Goal: Information Seeking & Learning: Learn about a topic

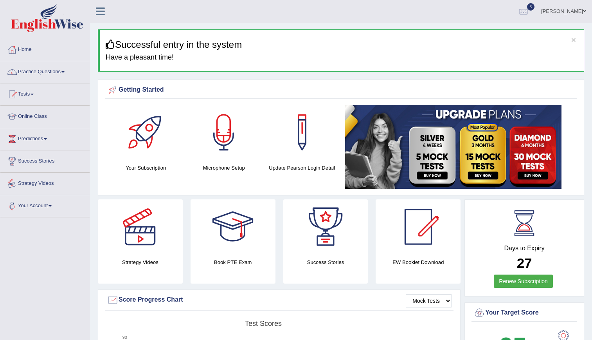
click at [44, 188] on link "Strategy Videos" at bounding box center [44, 183] width 89 height 20
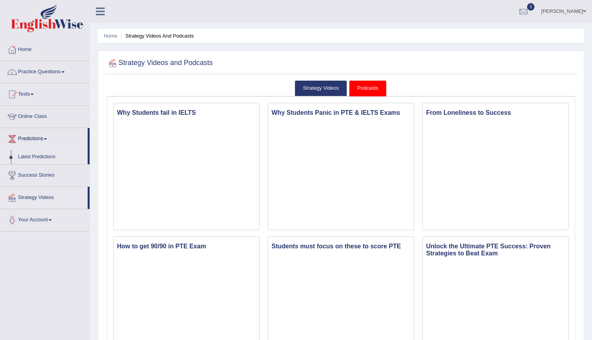
click at [40, 153] on link "Latest Predictions" at bounding box center [50, 157] width 73 height 14
click at [40, 153] on ul "Home Practice Questions Speaking Practice Read Aloud Repeat Sentence Describe I…" at bounding box center [44, 130] width 89 height 182
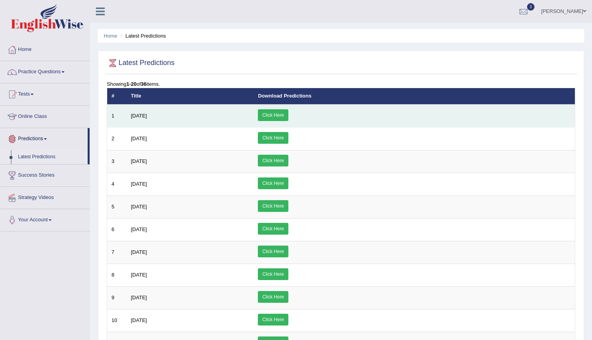
click at [288, 115] on link "Click Here" at bounding box center [273, 115] width 30 height 12
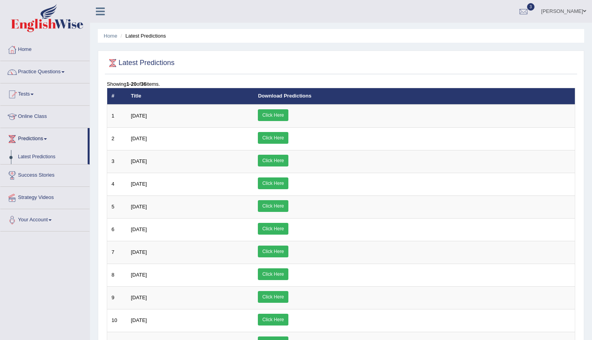
click at [34, 117] on link "Online Class" at bounding box center [44, 116] width 89 height 20
click at [36, 112] on link "Online Class" at bounding box center [43, 116] width 87 height 20
click at [37, 115] on link "Online Class" at bounding box center [44, 116] width 89 height 20
click at [37, 115] on link "Online Class" at bounding box center [43, 116] width 87 height 20
click at [37, 115] on link "Online Class" at bounding box center [44, 116] width 89 height 20
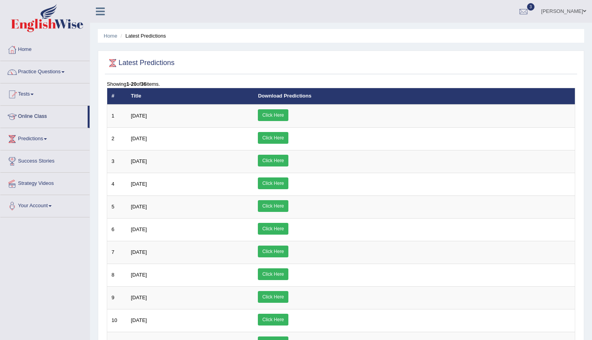
click at [19, 115] on link "Online Class" at bounding box center [43, 116] width 87 height 20
click at [50, 72] on link "Practice Questions" at bounding box center [44, 71] width 89 height 20
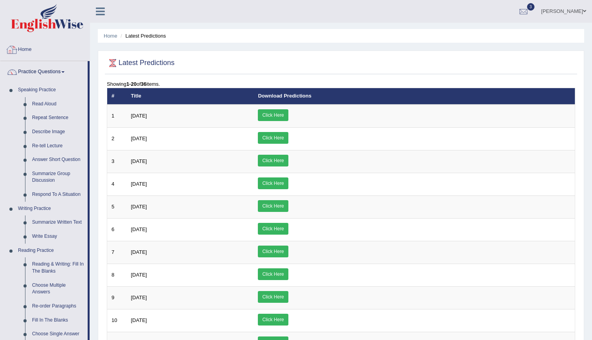
click at [31, 51] on link "Home" at bounding box center [44, 49] width 89 height 20
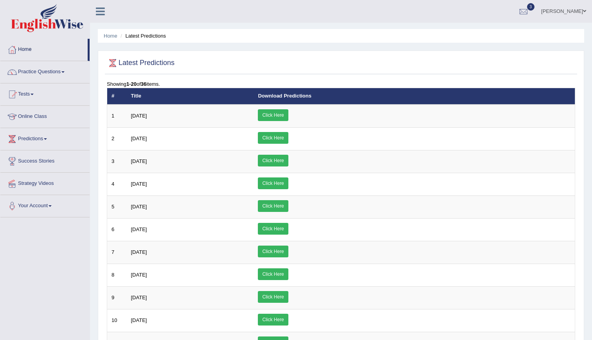
click at [21, 45] on link "Home" at bounding box center [43, 49] width 87 height 20
click at [27, 46] on link "Home" at bounding box center [44, 49] width 89 height 20
click at [24, 50] on link "Home" at bounding box center [43, 49] width 87 height 20
